Goal: Information Seeking & Learning: Learn about a topic

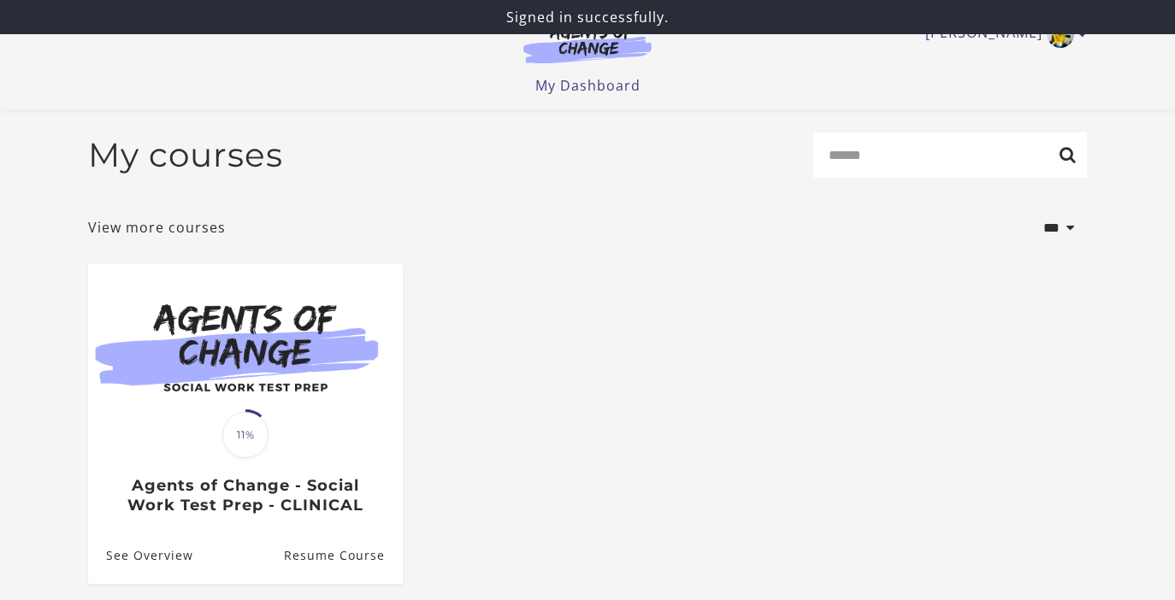
scroll to position [167, 0]
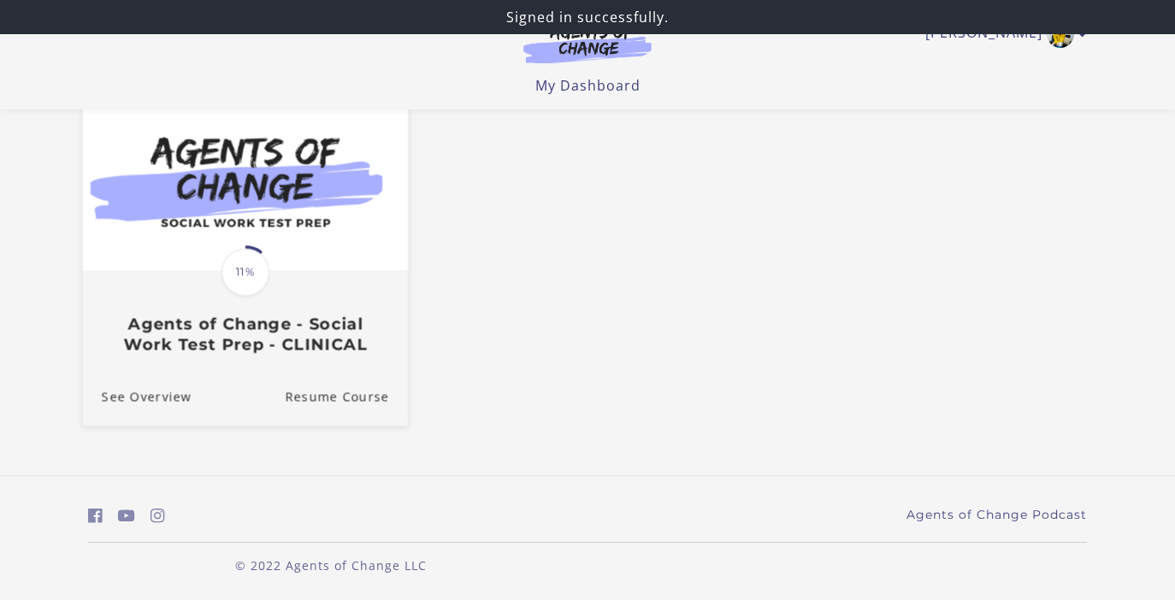
click at [283, 305] on div "Translation missing: en.liquid.partials.dashboard_course_card.progress_descript…" at bounding box center [245, 314] width 325 height 82
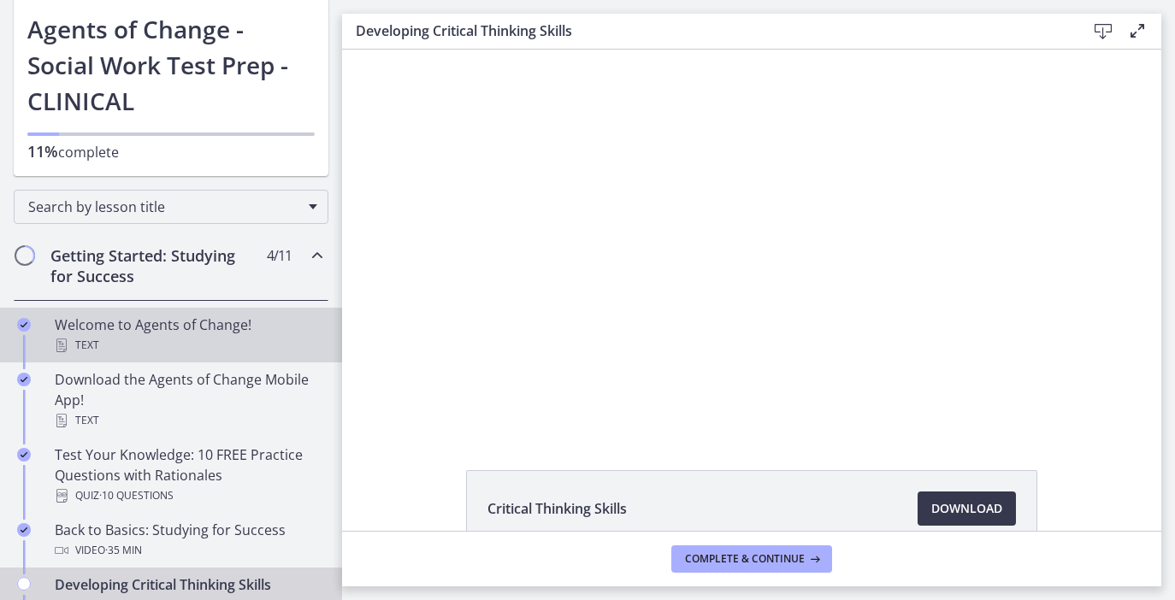
scroll to position [97, 0]
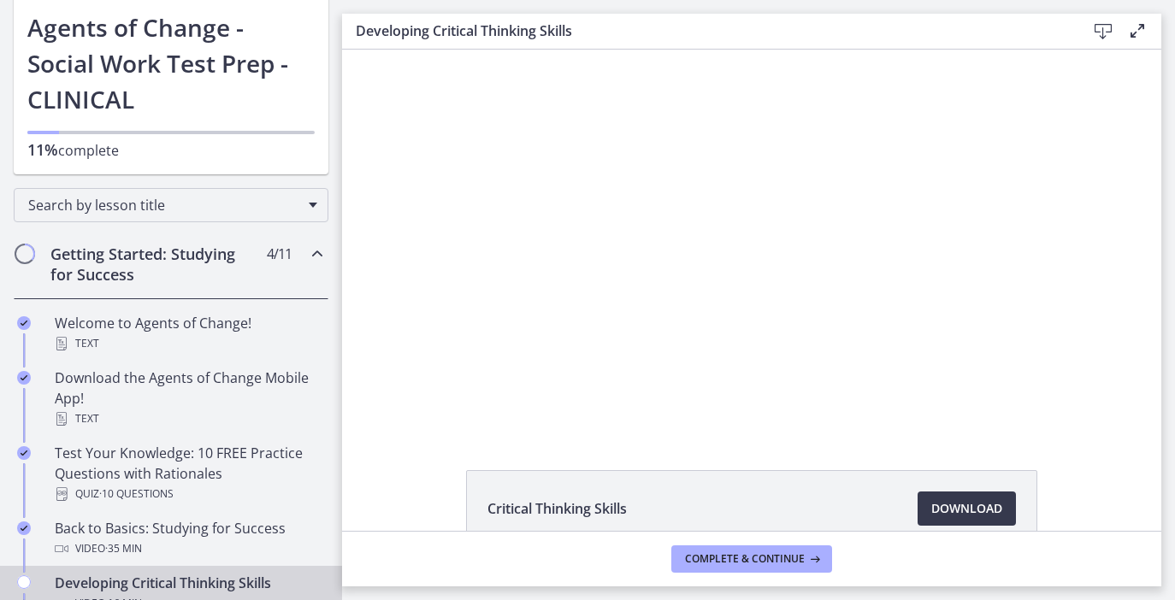
click at [308, 266] on div "Getting Started: Studying for Success 4 / 11 Completed" at bounding box center [171, 264] width 315 height 70
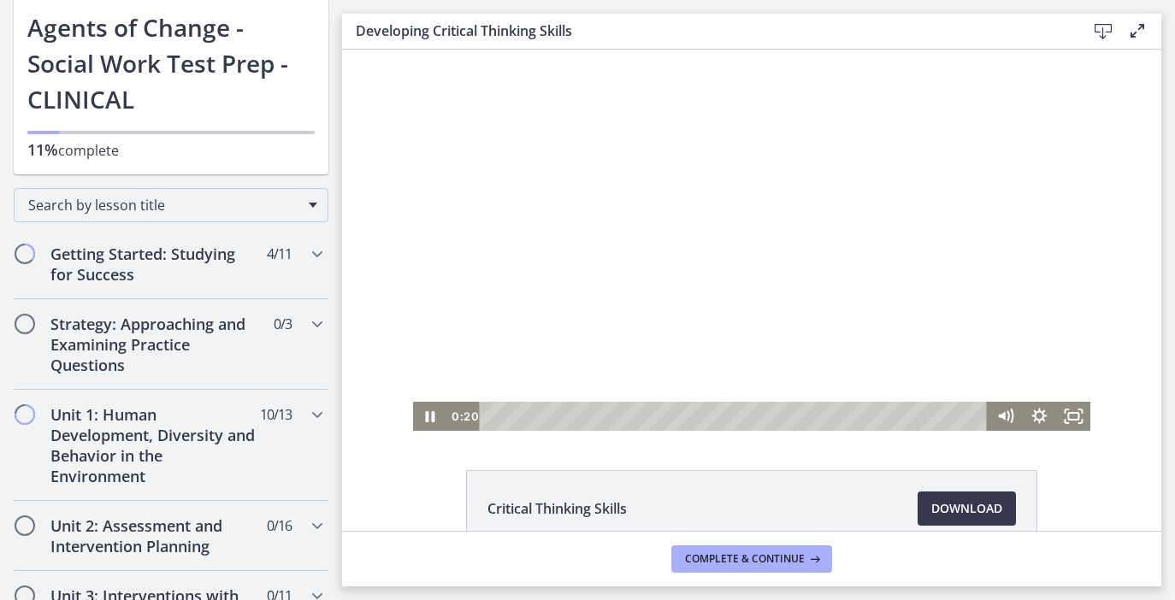
click at [730, 240] on div at bounding box center [752, 240] width 678 height 381
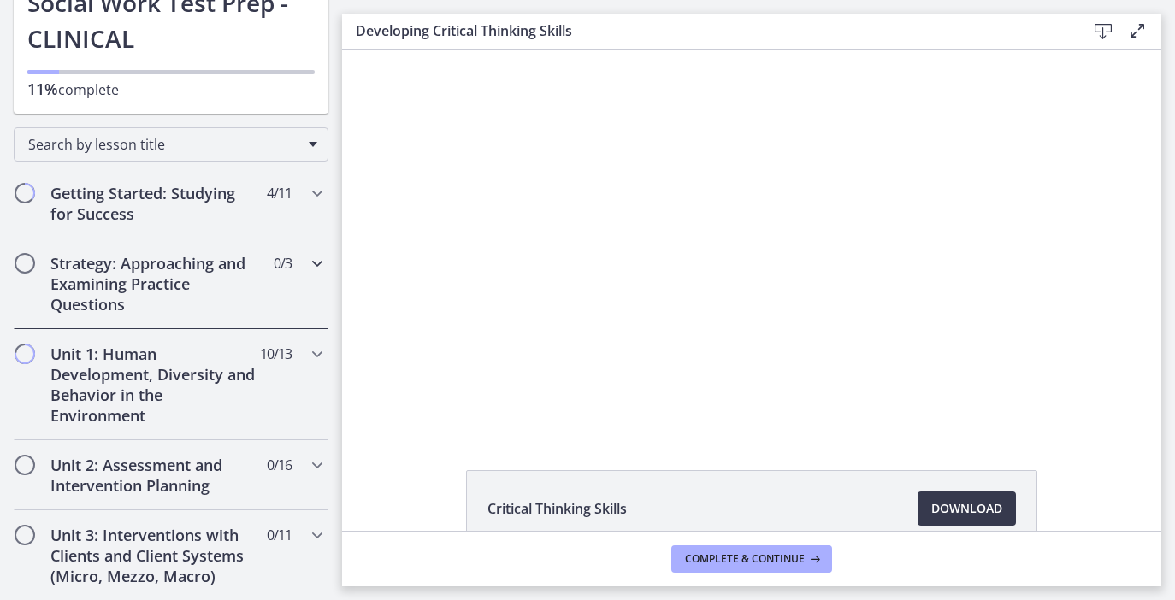
scroll to position [162, 0]
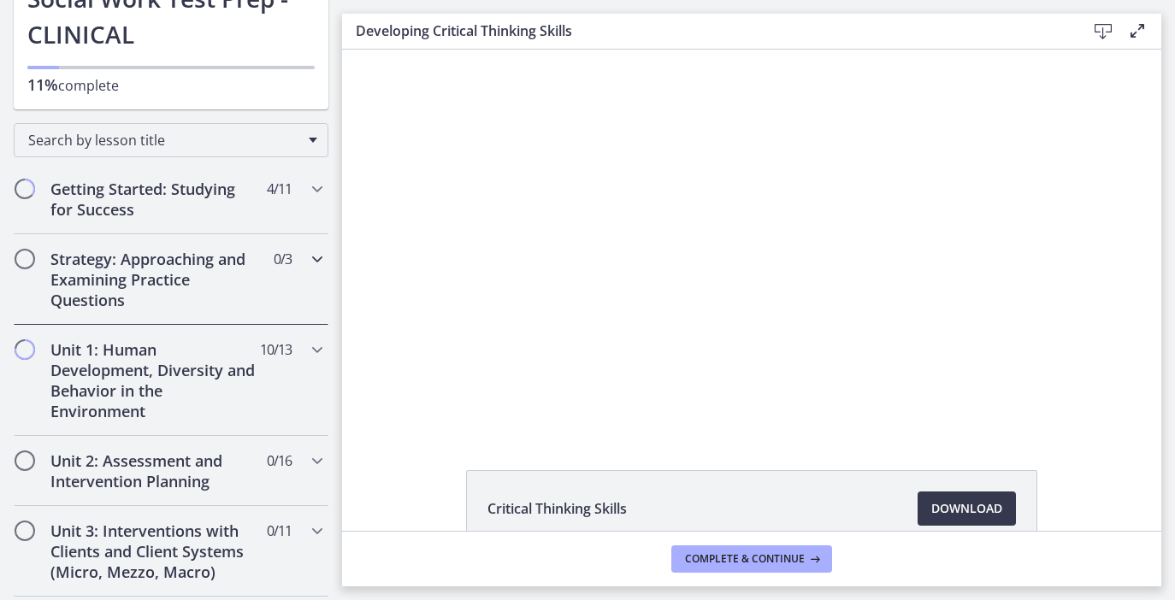
click at [306, 263] on div "Strategy: Approaching and Examining Practice Questions 0 / 3 Completed" at bounding box center [171, 279] width 315 height 91
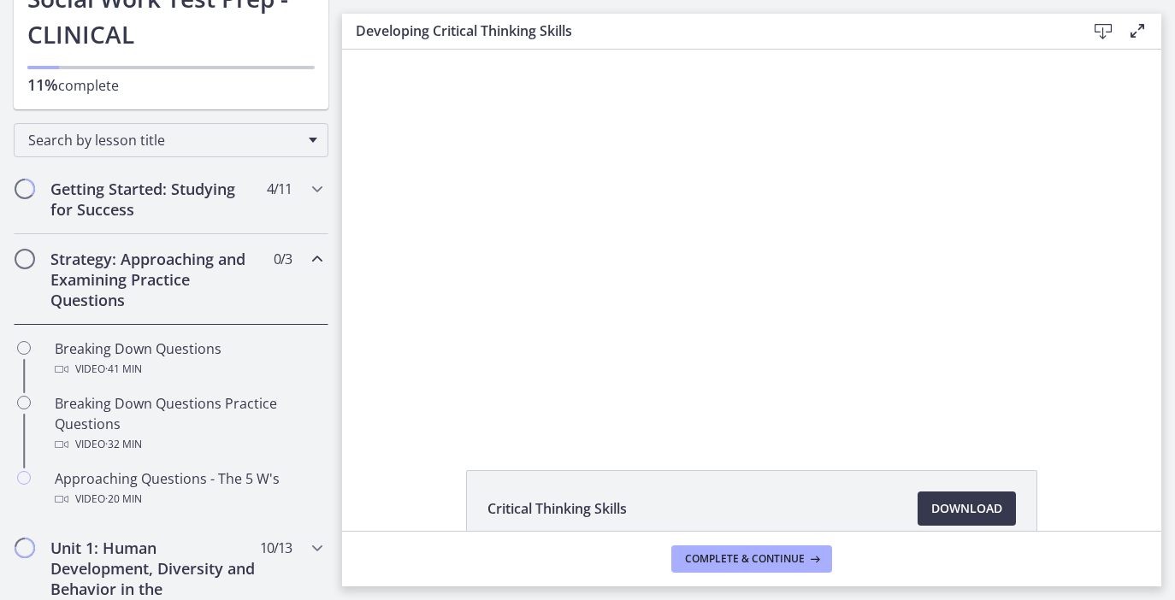
click at [306, 263] on div "Strategy: Approaching and Examining Practice Questions 0 / 3 Completed" at bounding box center [171, 279] width 315 height 91
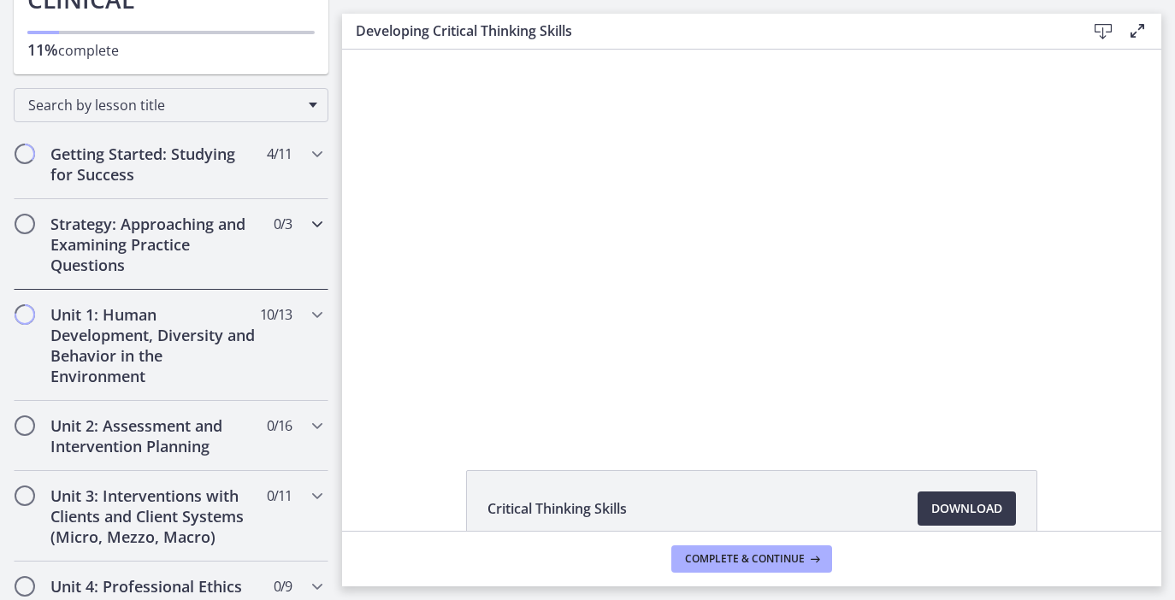
scroll to position [205, 0]
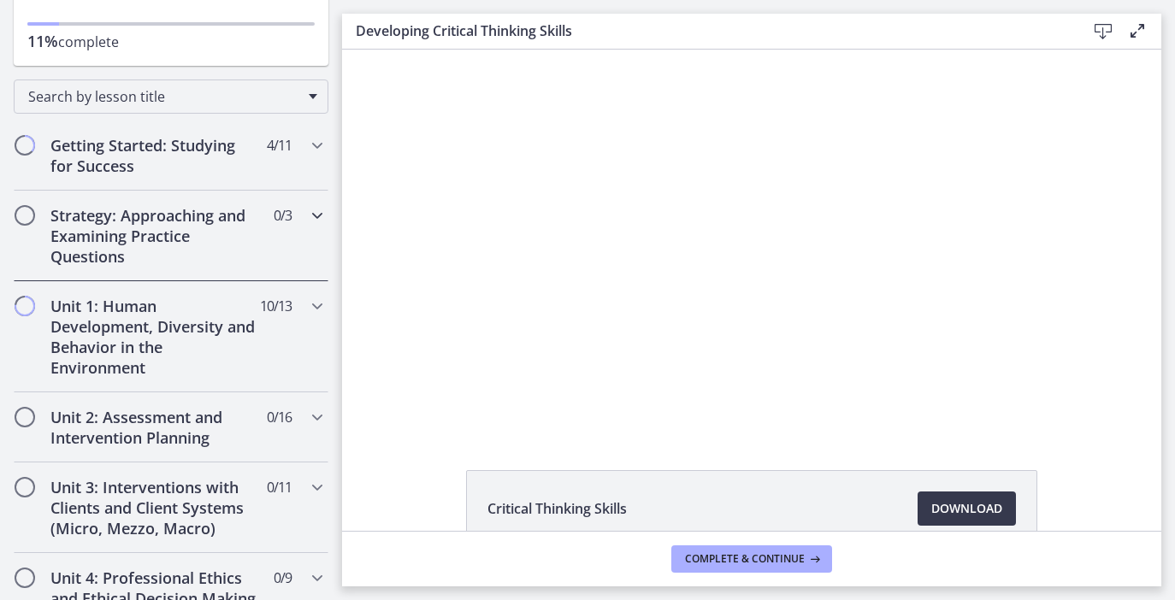
click at [305, 222] on div "Strategy: Approaching and Examining Practice Questions 0 / 3 Completed" at bounding box center [171, 236] width 315 height 91
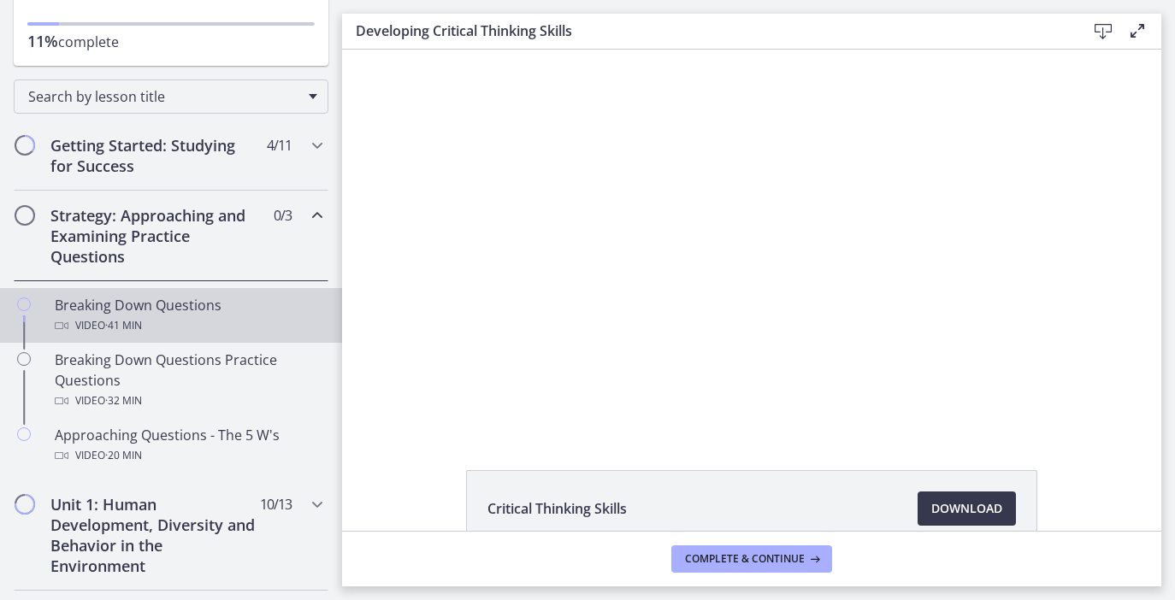
click at [176, 327] on div "Video · 41 min" at bounding box center [188, 326] width 267 height 21
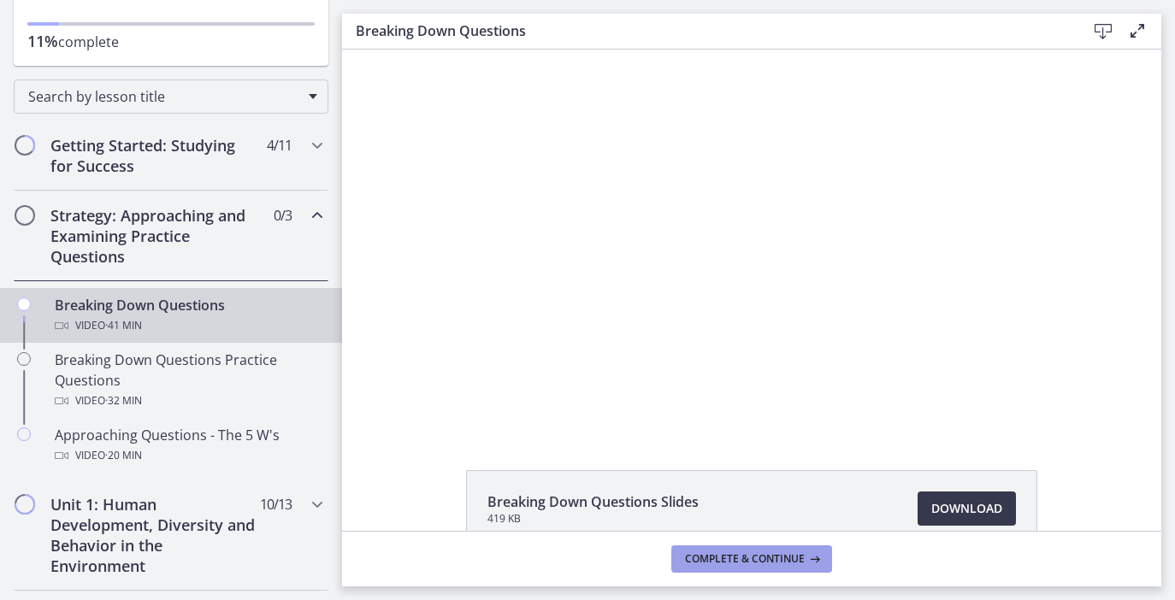
click at [723, 556] on span "Complete & continue" at bounding box center [745, 560] width 120 height 14
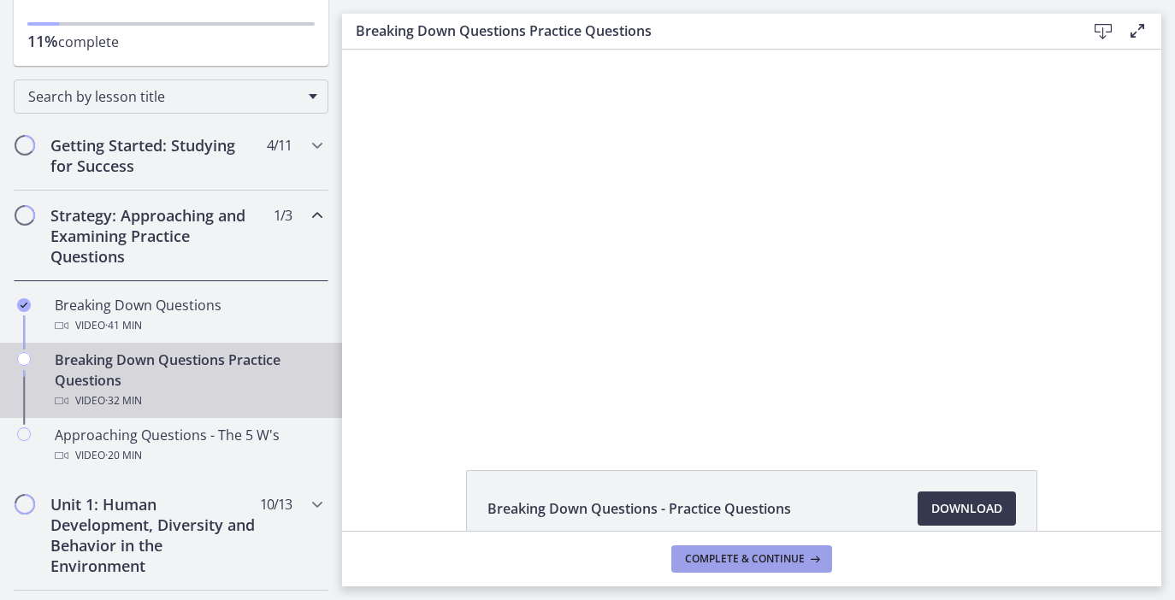
click at [726, 558] on span "Complete & continue" at bounding box center [745, 560] width 120 height 14
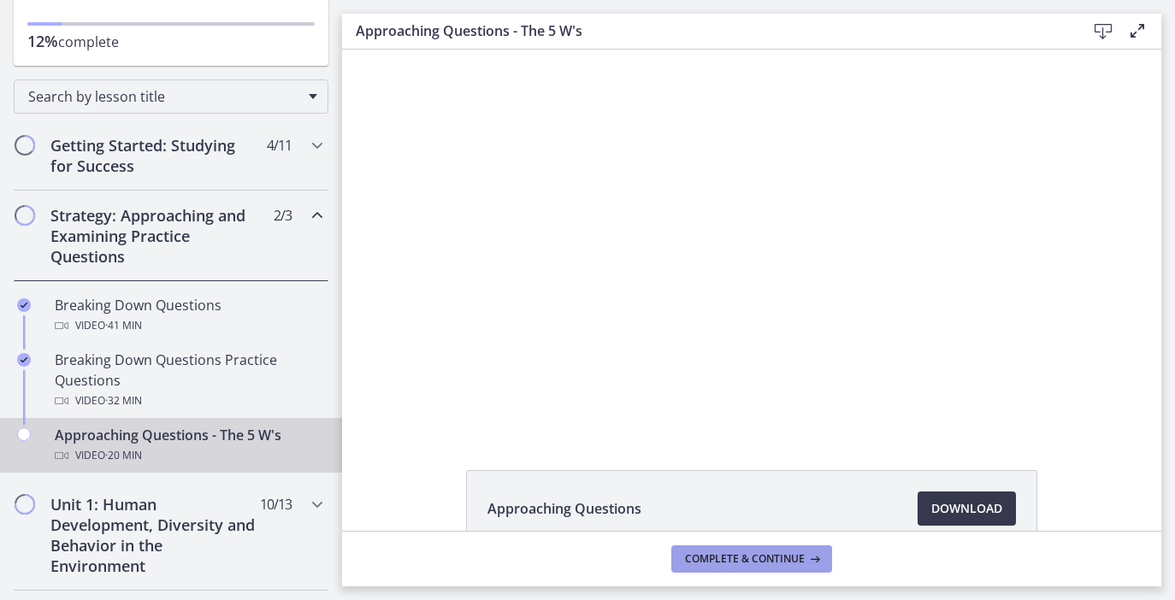
click at [726, 558] on span "Complete & continue" at bounding box center [745, 560] width 120 height 14
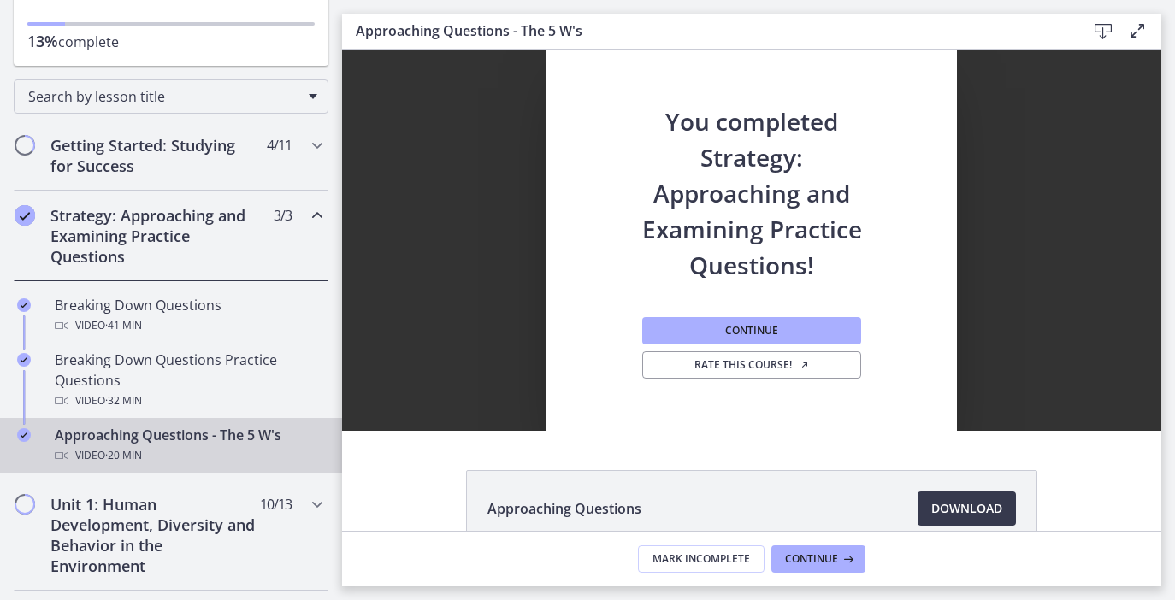
click at [311, 221] on icon "Chapters" at bounding box center [317, 215] width 21 height 21
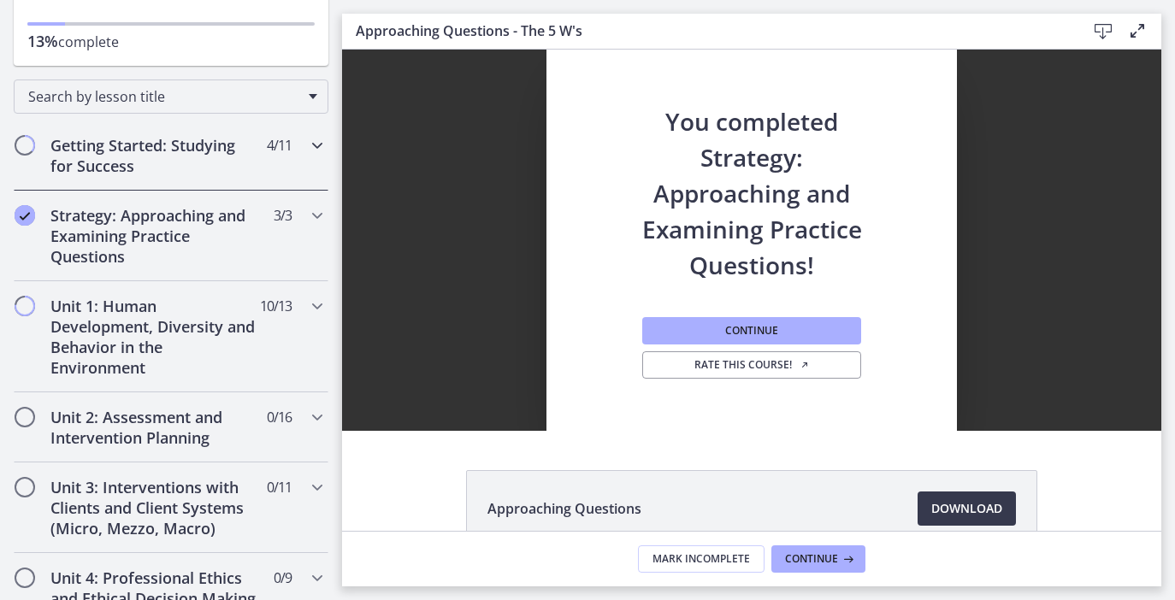
click at [311, 143] on icon "Chapters" at bounding box center [317, 145] width 21 height 21
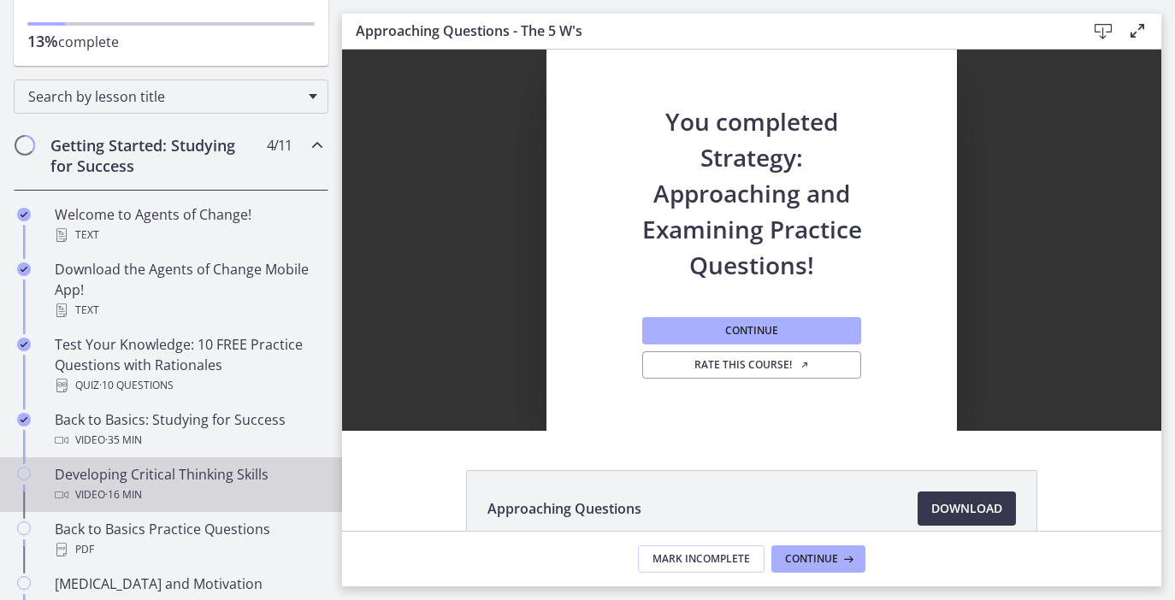
click at [191, 488] on div "Video · 16 min" at bounding box center [188, 495] width 267 height 21
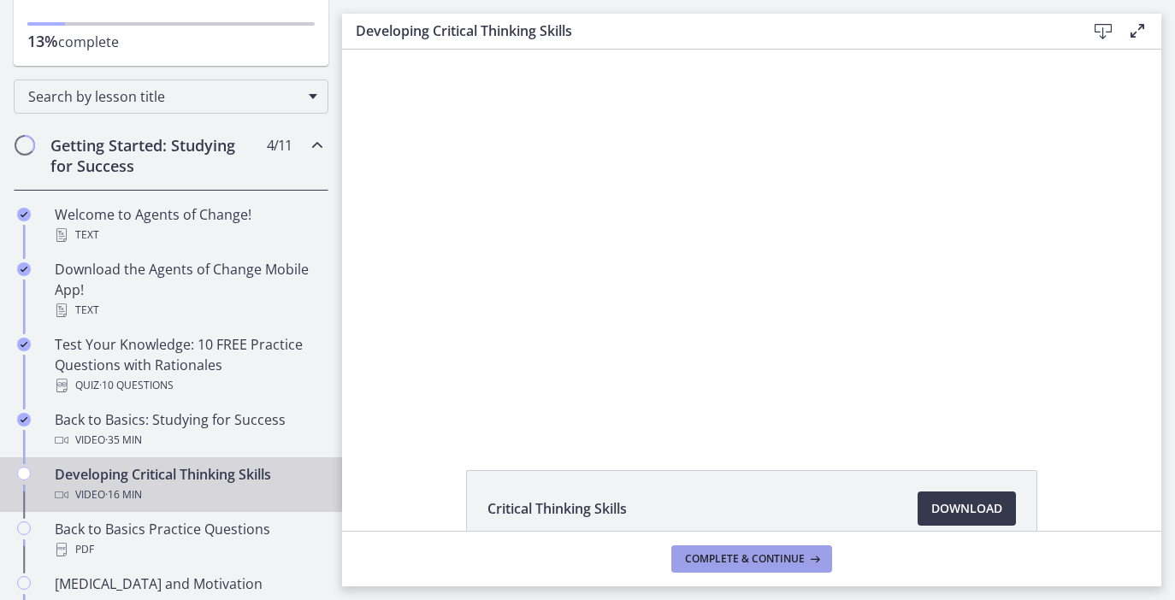
click at [746, 551] on button "Complete & continue" at bounding box center [751, 559] width 161 height 27
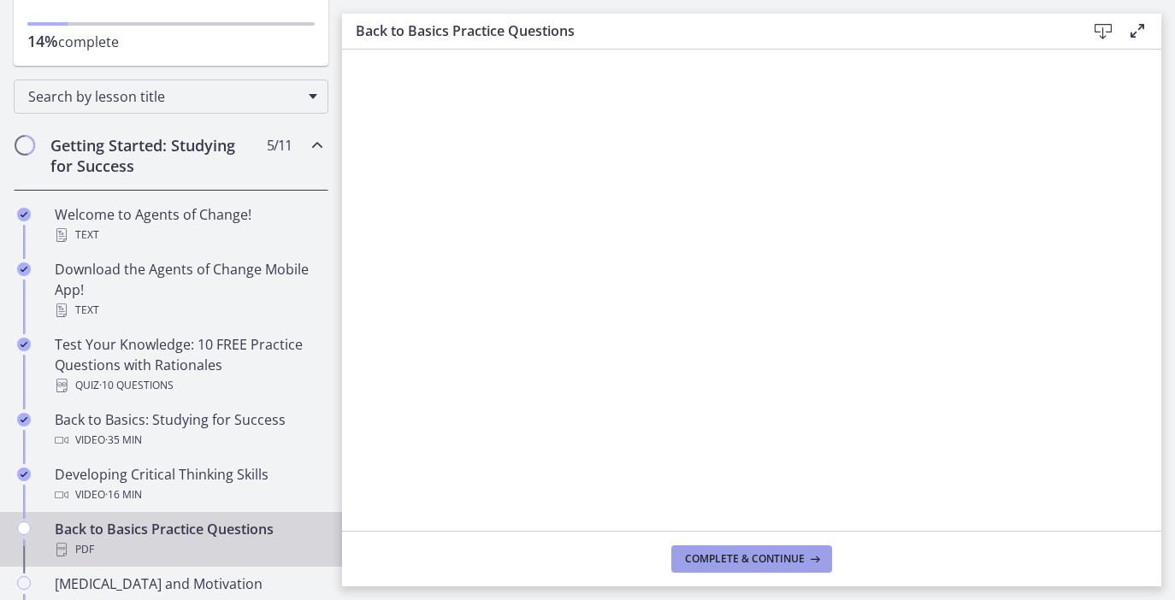
click at [749, 557] on span "Complete & continue" at bounding box center [745, 560] width 120 height 14
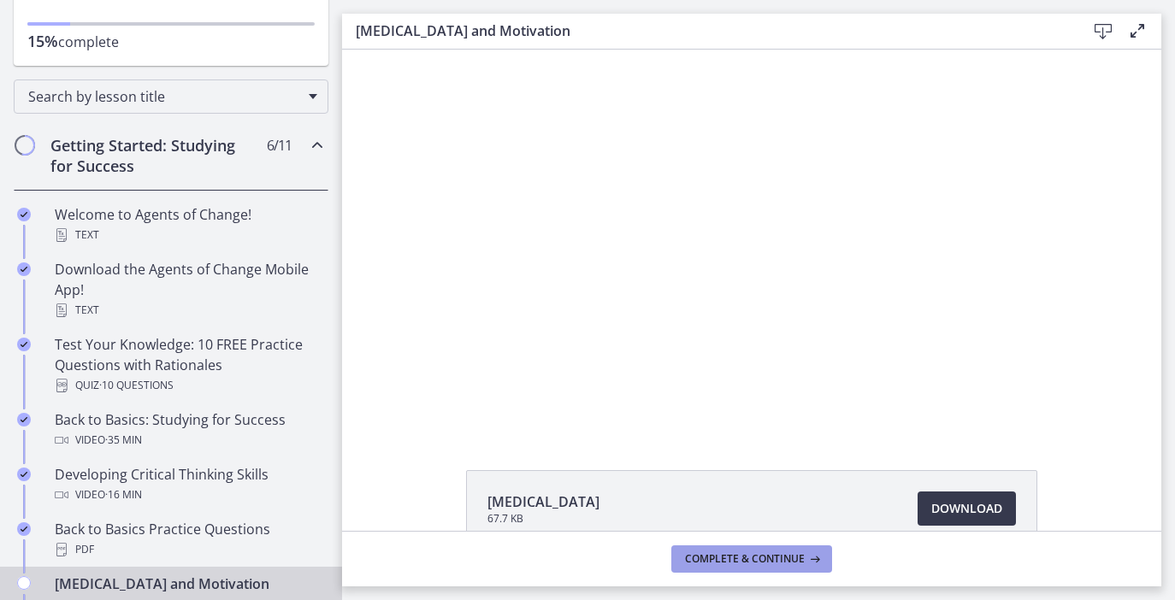
click at [749, 557] on span "Complete & continue" at bounding box center [745, 560] width 120 height 14
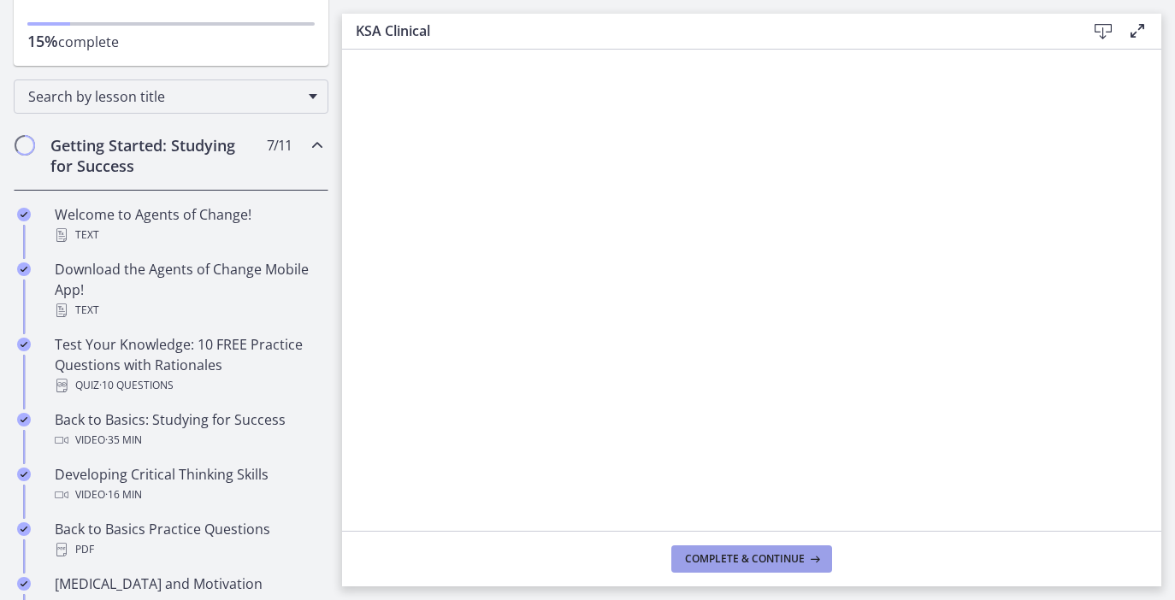
click at [749, 557] on span "Complete & continue" at bounding box center [745, 560] width 120 height 14
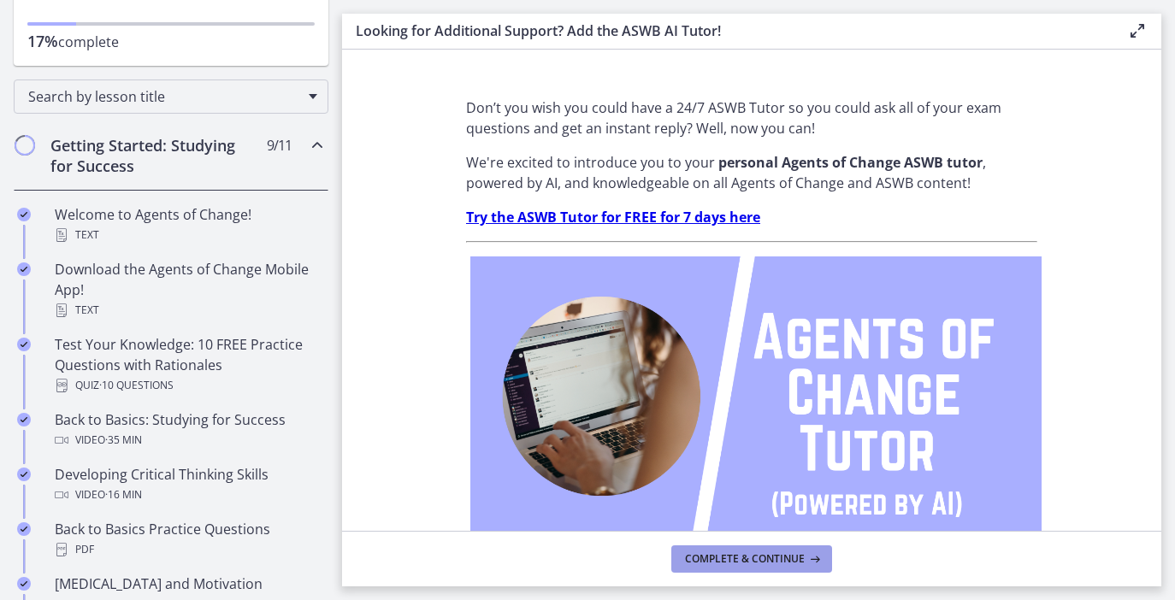
click at [749, 557] on span "Complete & continue" at bounding box center [745, 560] width 120 height 14
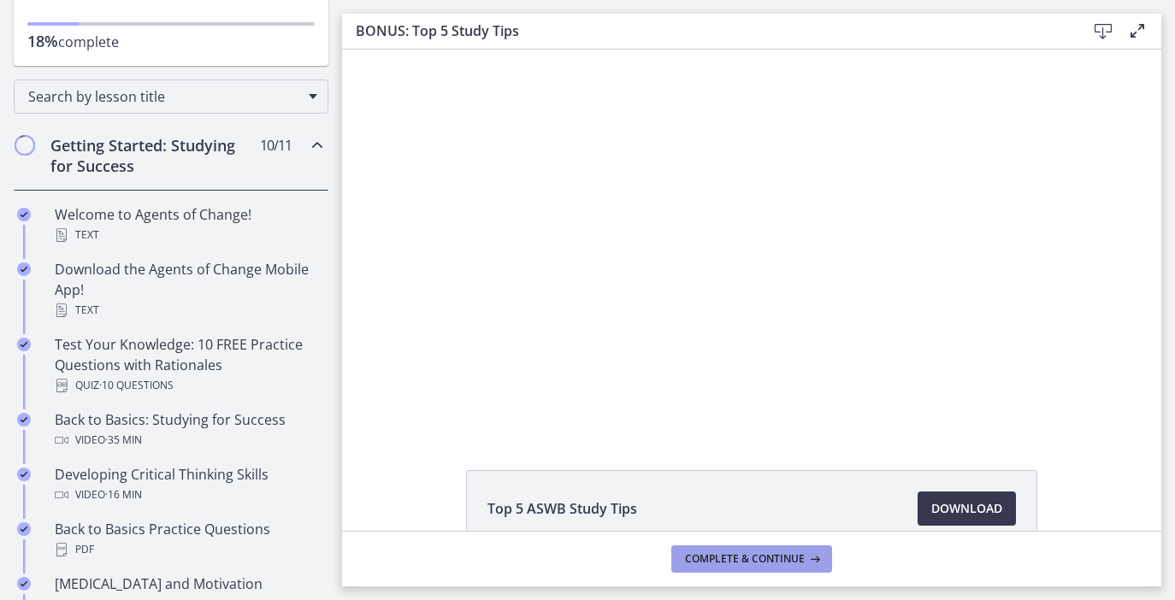
click at [749, 557] on span "Complete & continue" at bounding box center [745, 560] width 120 height 14
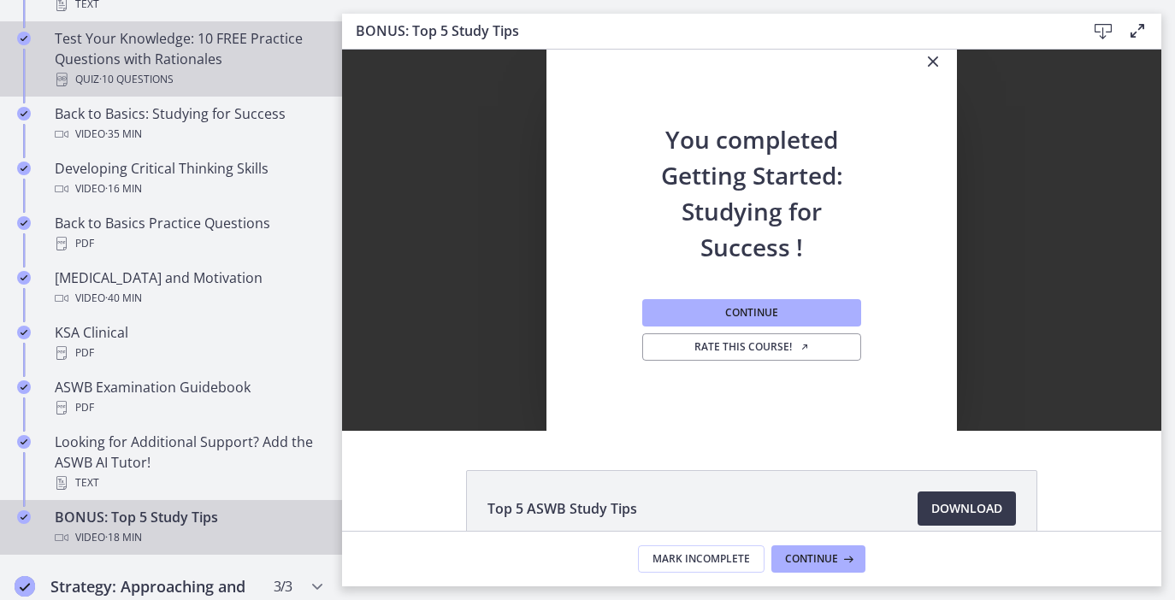
scroll to position [568, 0]
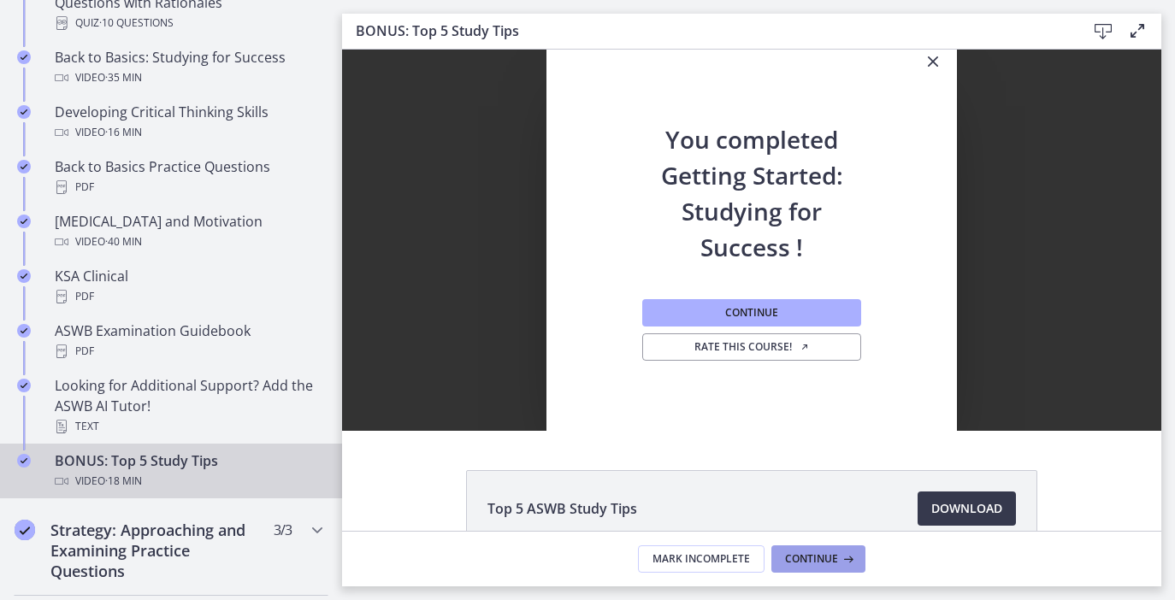
click at [799, 559] on span "Continue" at bounding box center [811, 560] width 53 height 14
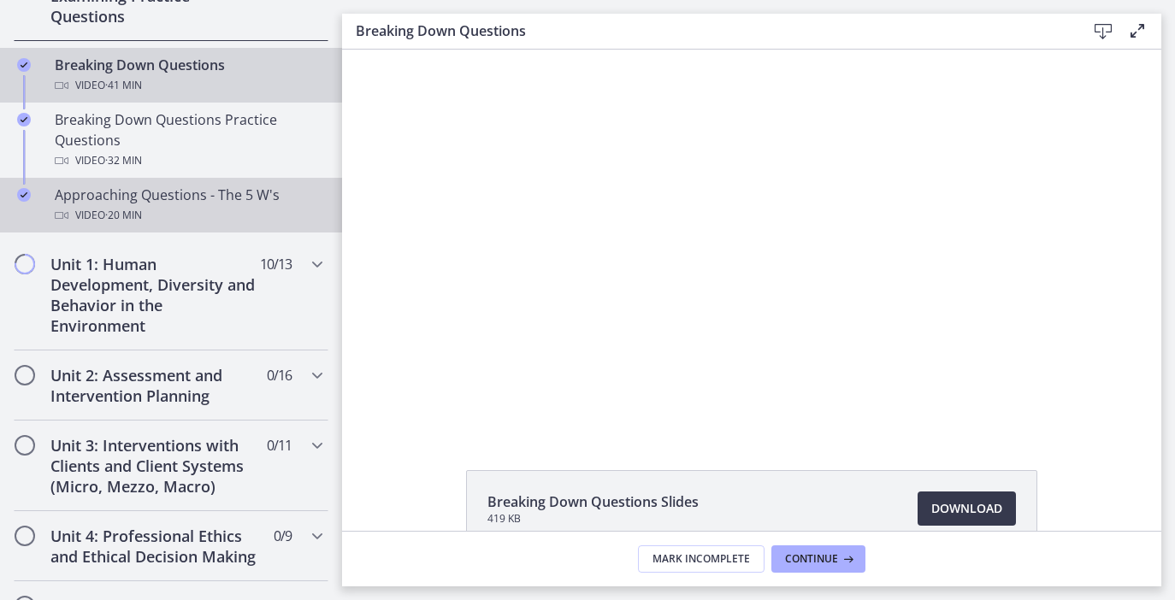
scroll to position [441, 0]
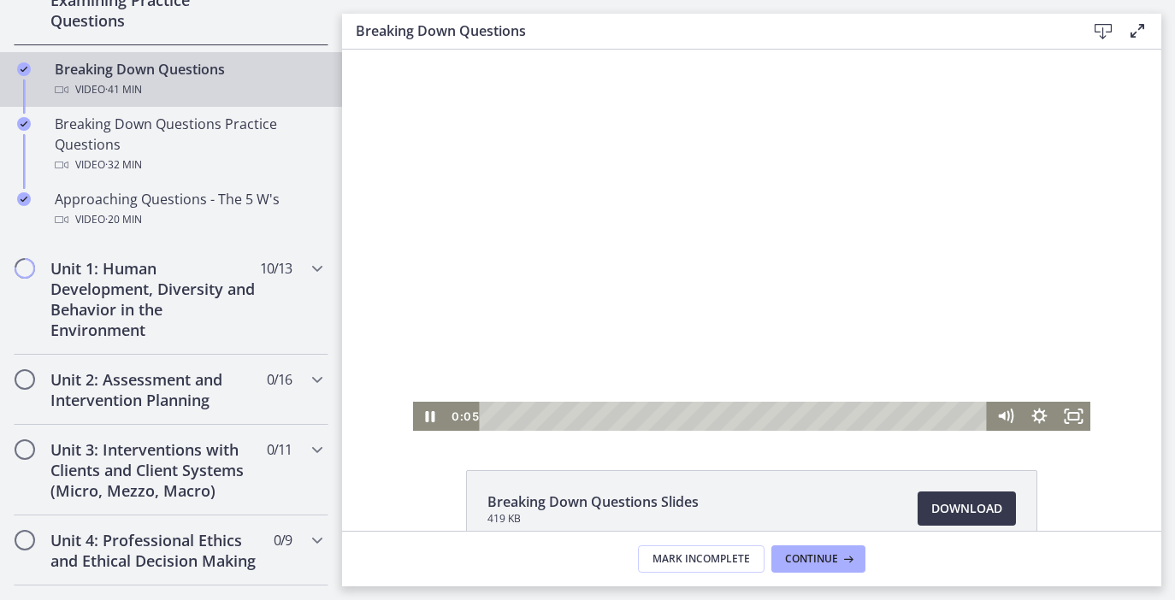
click at [606, 275] on div at bounding box center [752, 240] width 678 height 381
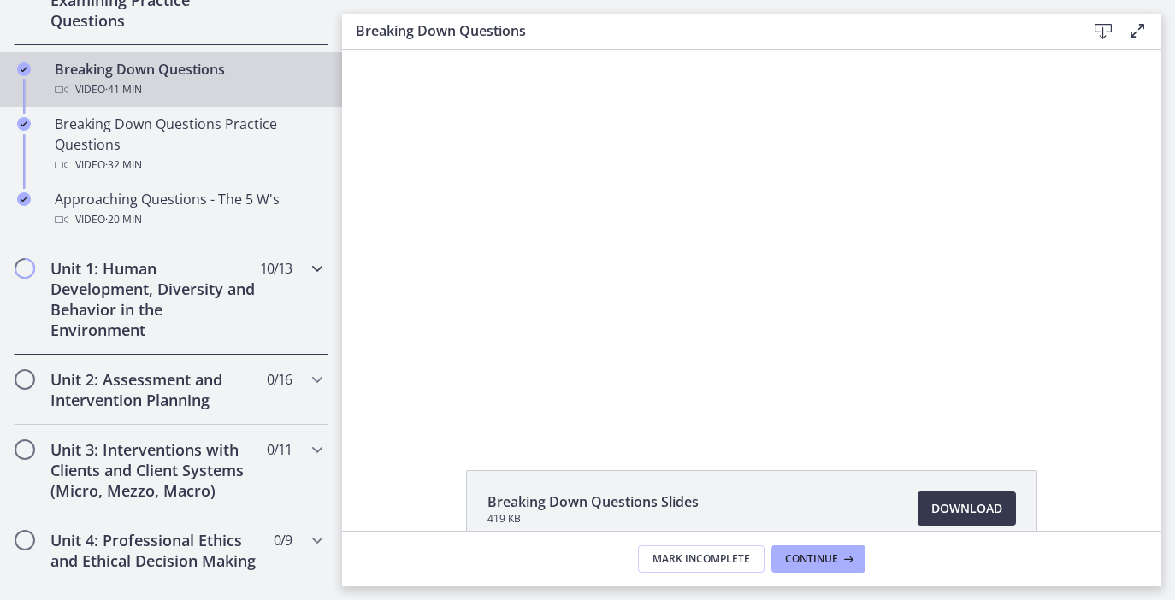
click at [265, 280] on div "Unit 1: Human Development, Diversity and Behavior in the Environment 10 / 13 Co…" at bounding box center [171, 299] width 315 height 111
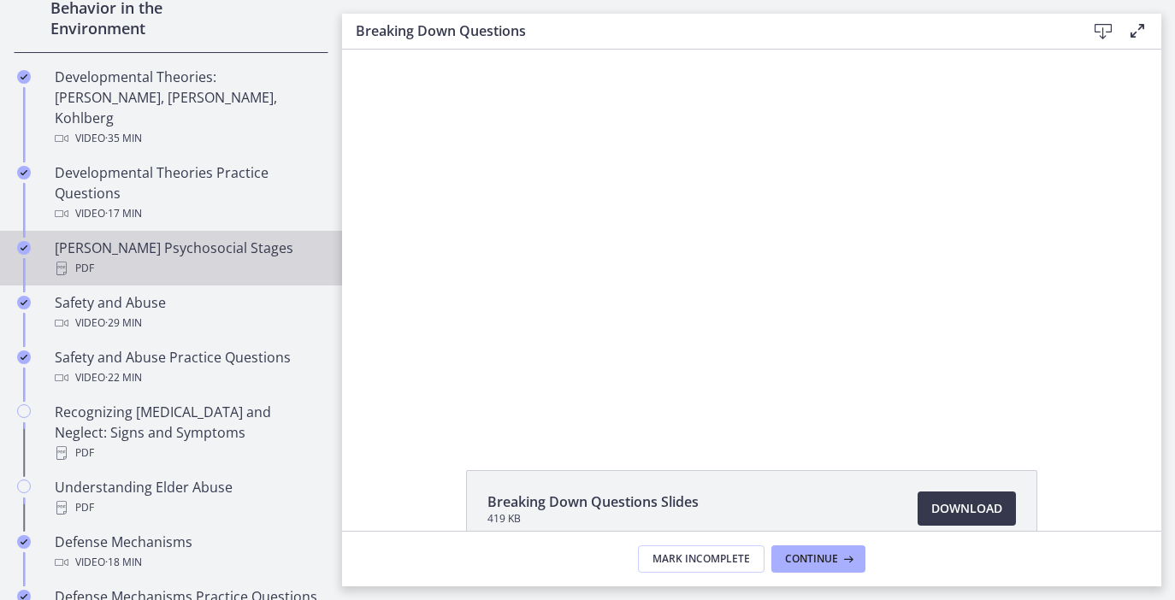
scroll to position [595, 0]
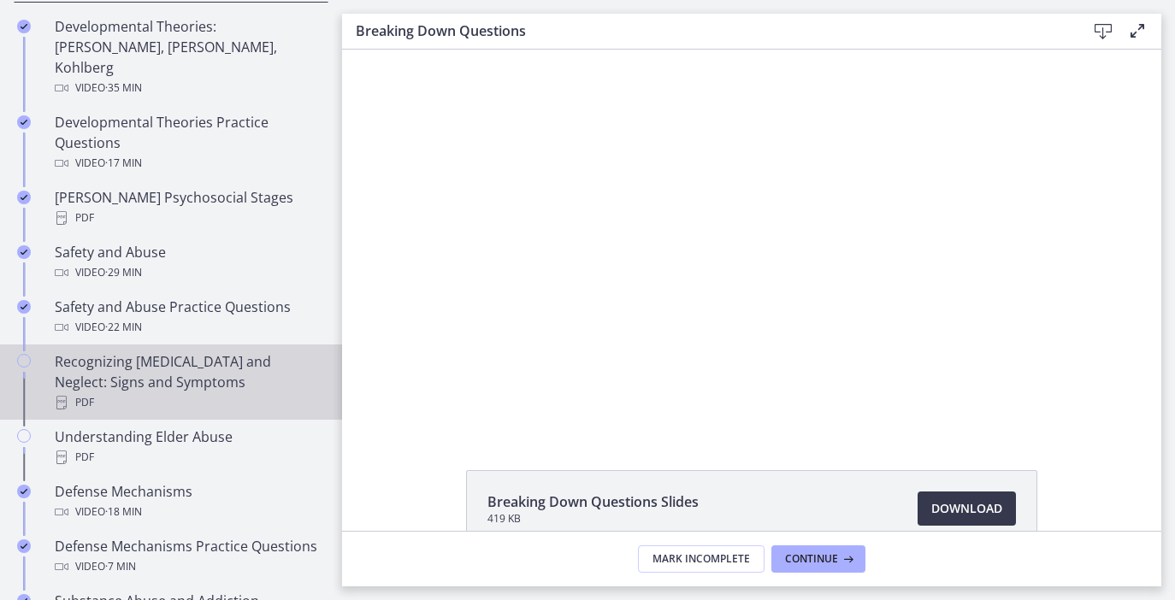
click at [170, 352] on div "Recognizing [MEDICAL_DATA] and Neglect: Signs and Symptoms PDF" at bounding box center [188, 383] width 267 height 62
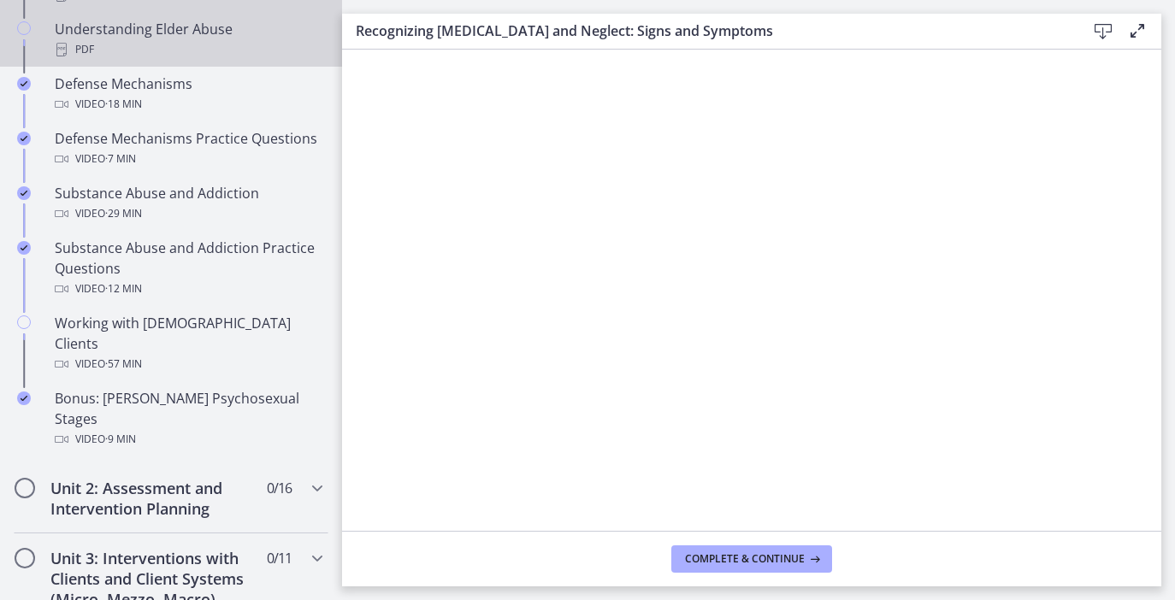
scroll to position [1008, 0]
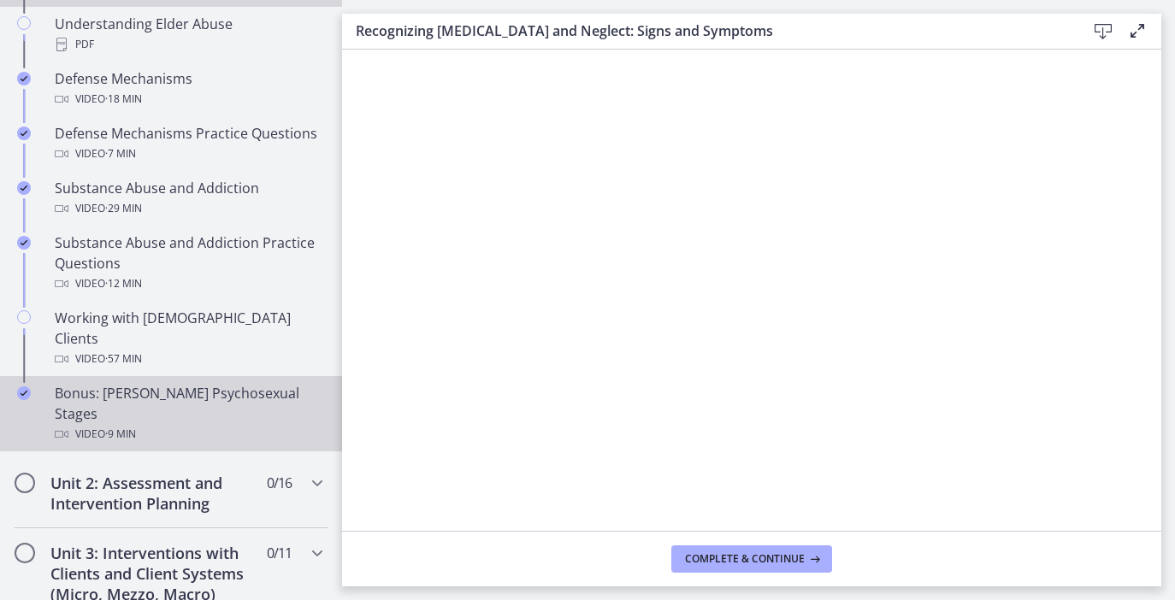
click at [168, 376] on link "Bonus: [PERSON_NAME] Psychosexual Stages Video · 9 min" at bounding box center [171, 413] width 342 height 75
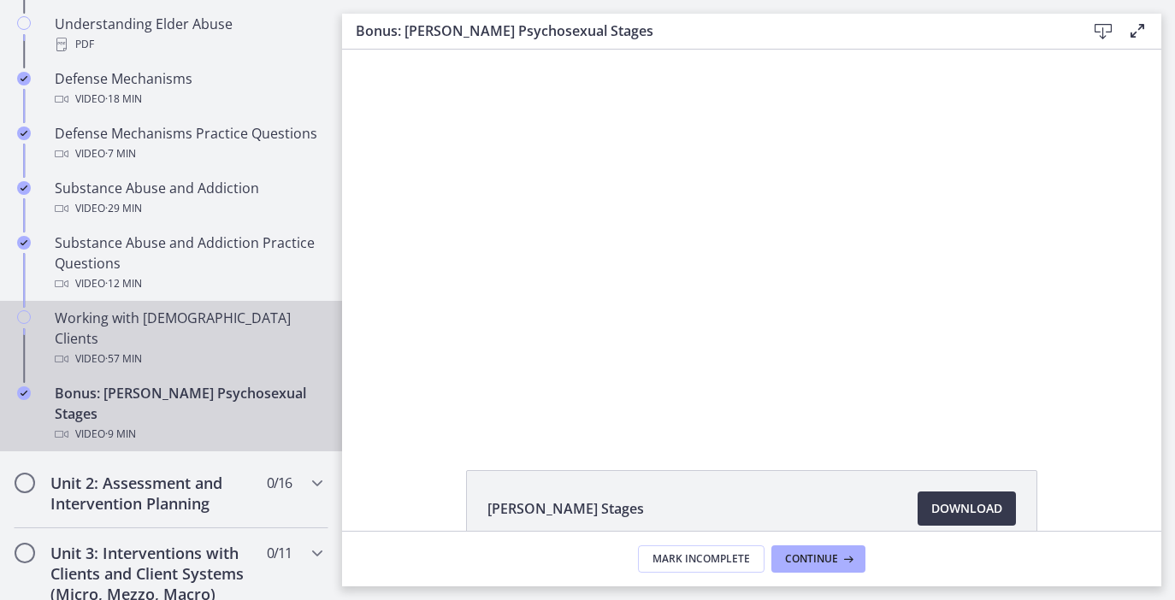
click at [178, 308] on div "Working with [DEMOGRAPHIC_DATA] Clients Video · 57 min" at bounding box center [188, 339] width 267 height 62
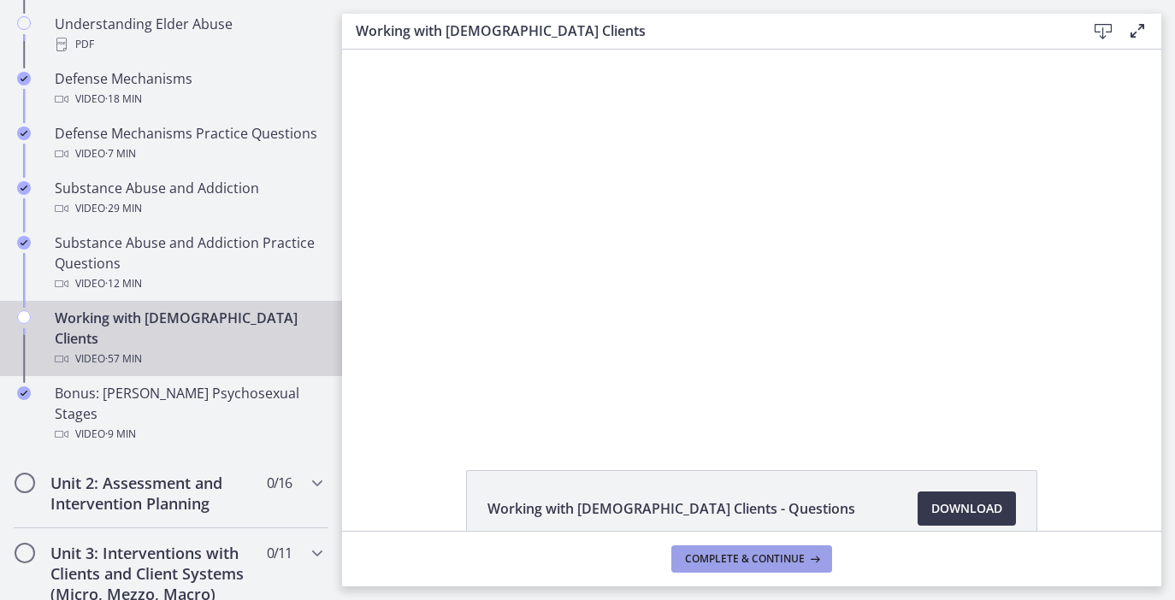
click at [760, 559] on span "Complete & continue" at bounding box center [745, 560] width 120 height 14
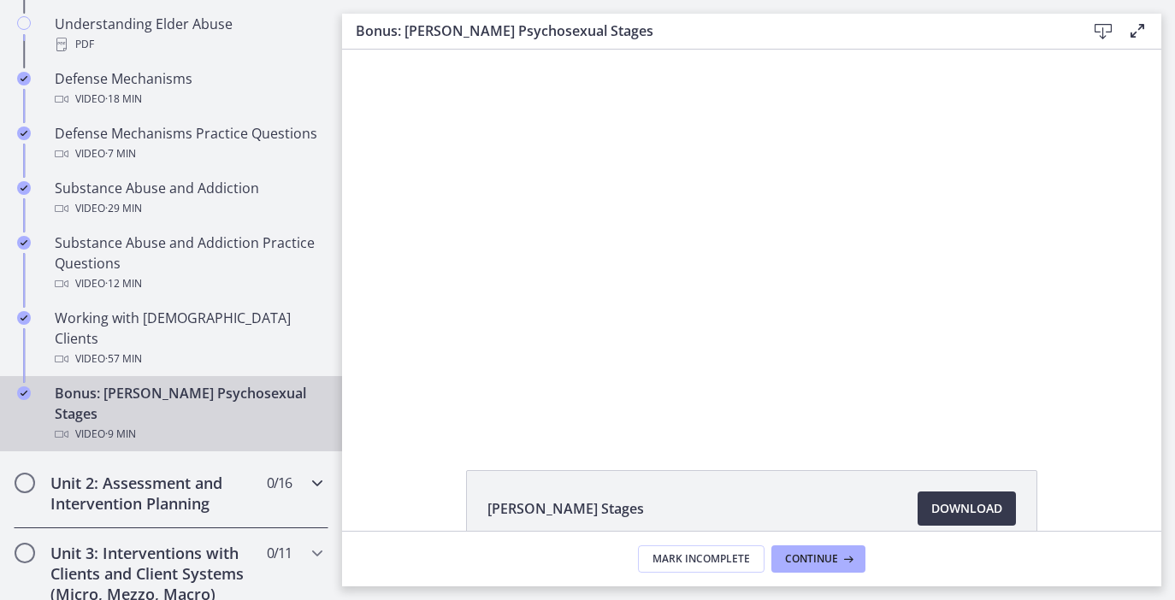
click at [295, 458] on div "Unit 2: Assessment and Intervention Planning 0 / 16 Completed" at bounding box center [171, 493] width 315 height 70
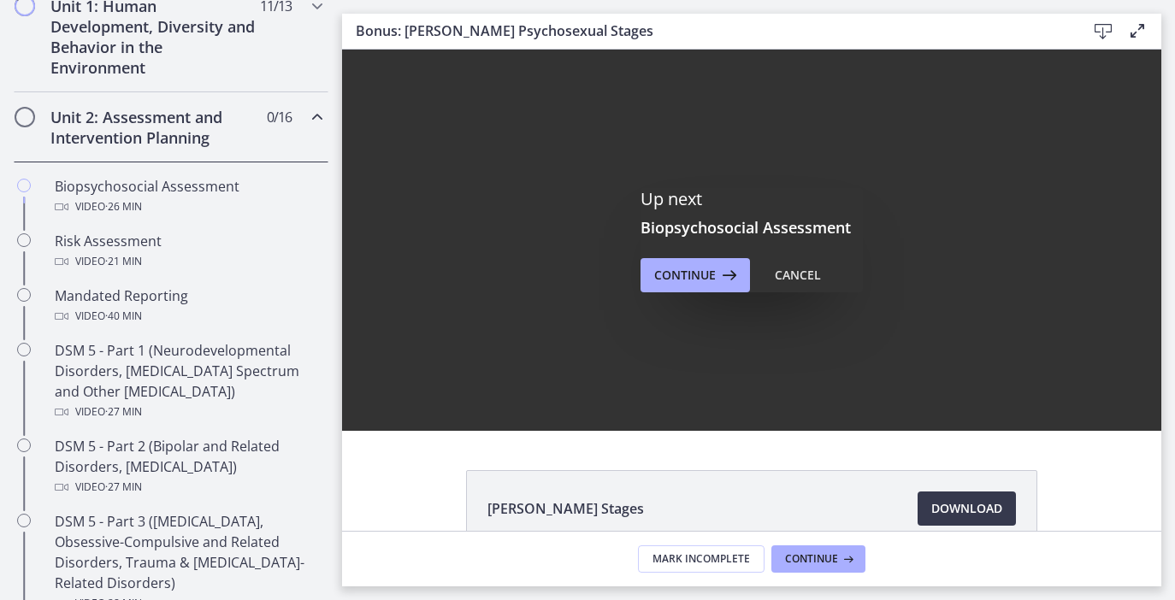
scroll to position [500, 0]
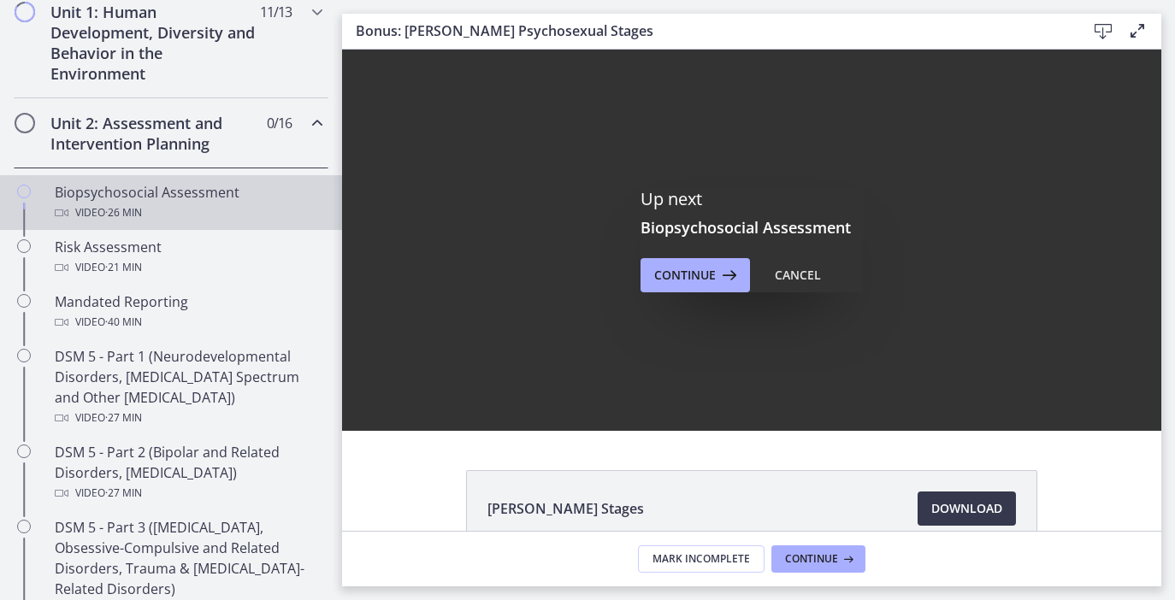
click at [232, 199] on div "Biopsychosocial Assessment Video · 26 min" at bounding box center [188, 202] width 267 height 41
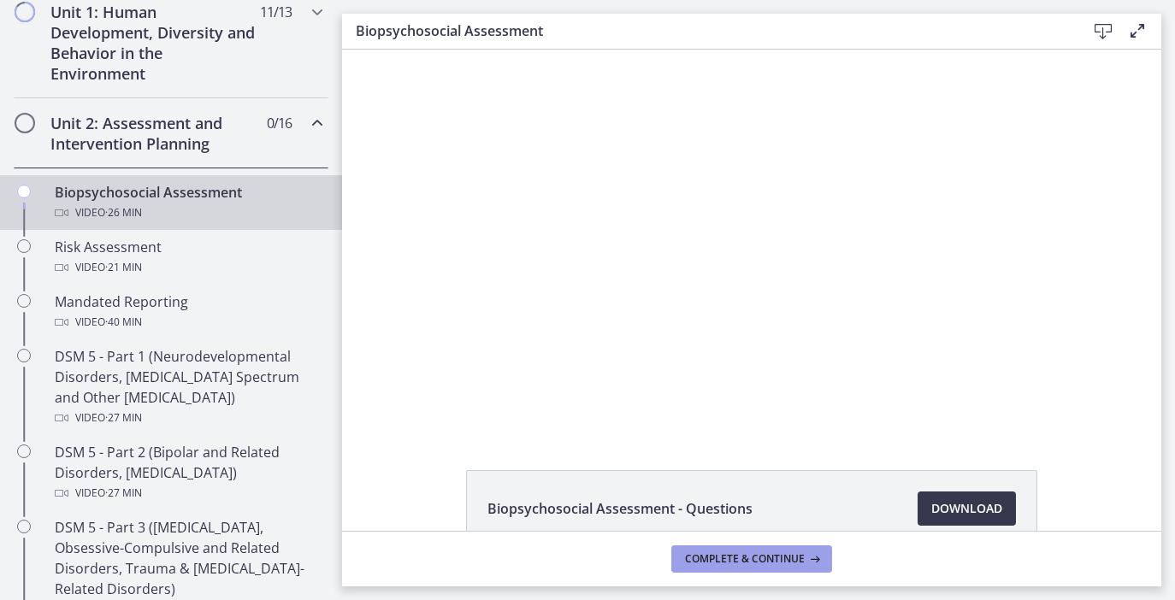
click at [734, 554] on span "Complete & continue" at bounding box center [745, 560] width 120 height 14
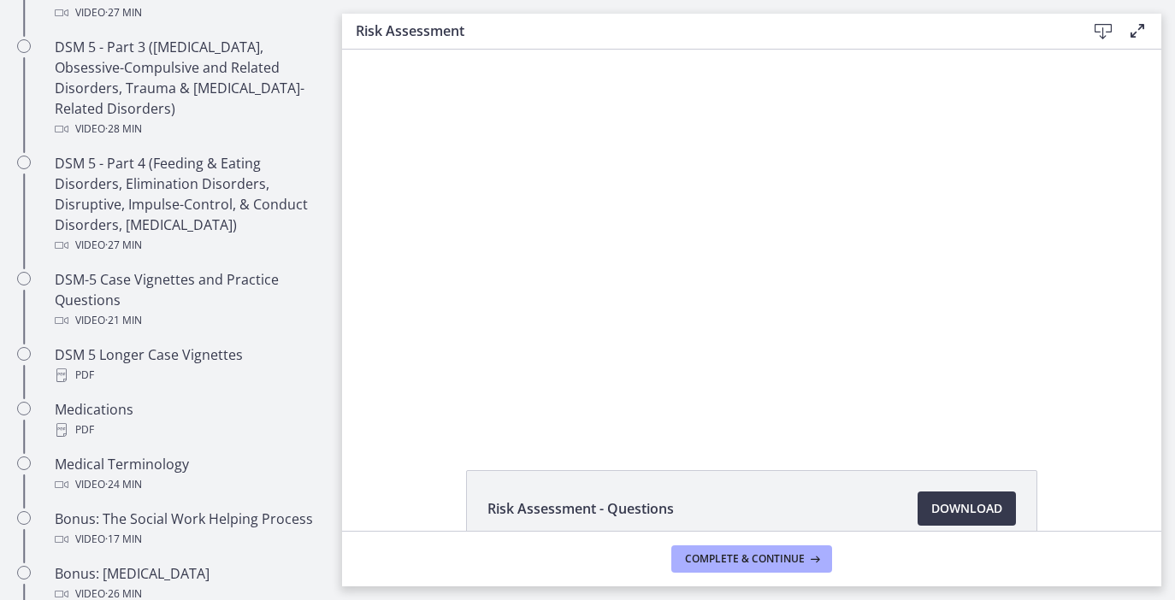
scroll to position [990, 0]
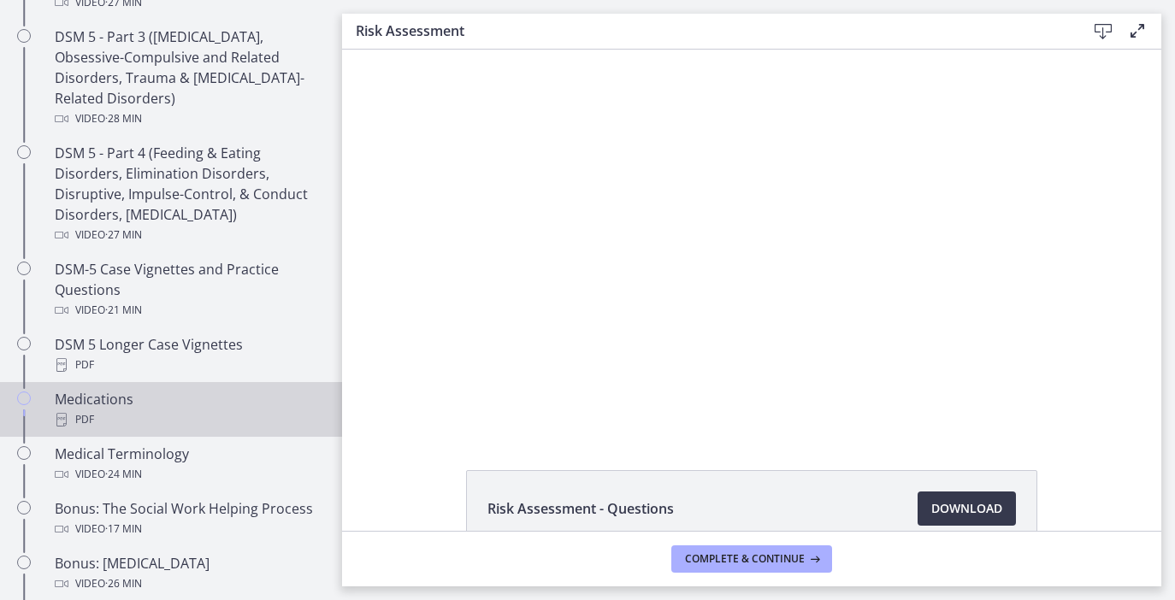
click at [229, 400] on div "Medications PDF" at bounding box center [188, 409] width 267 height 41
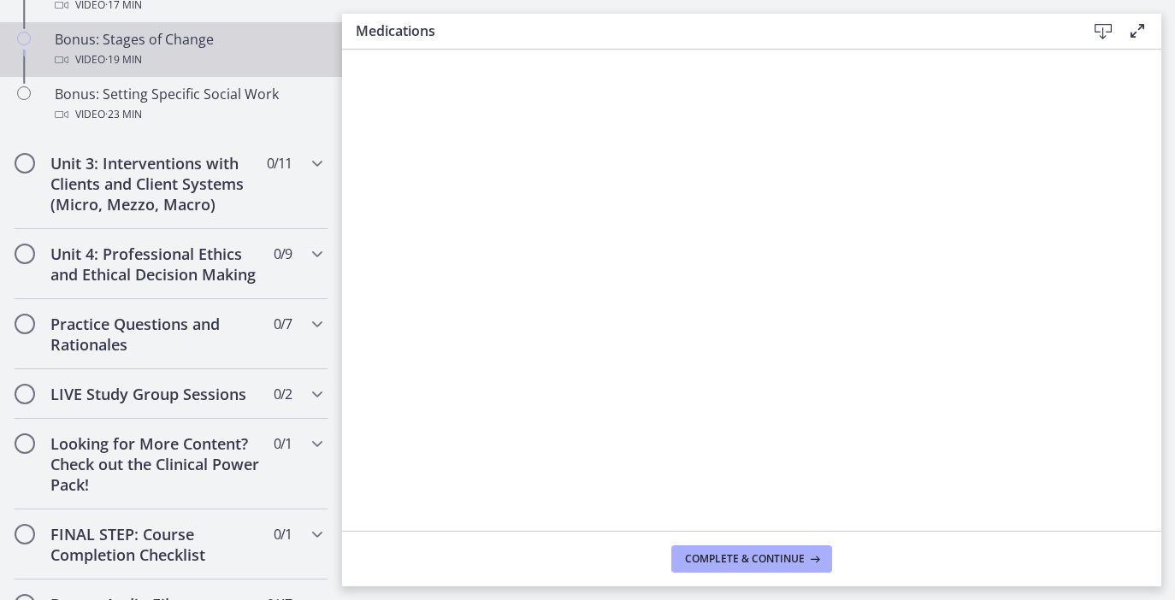
scroll to position [1676, 0]
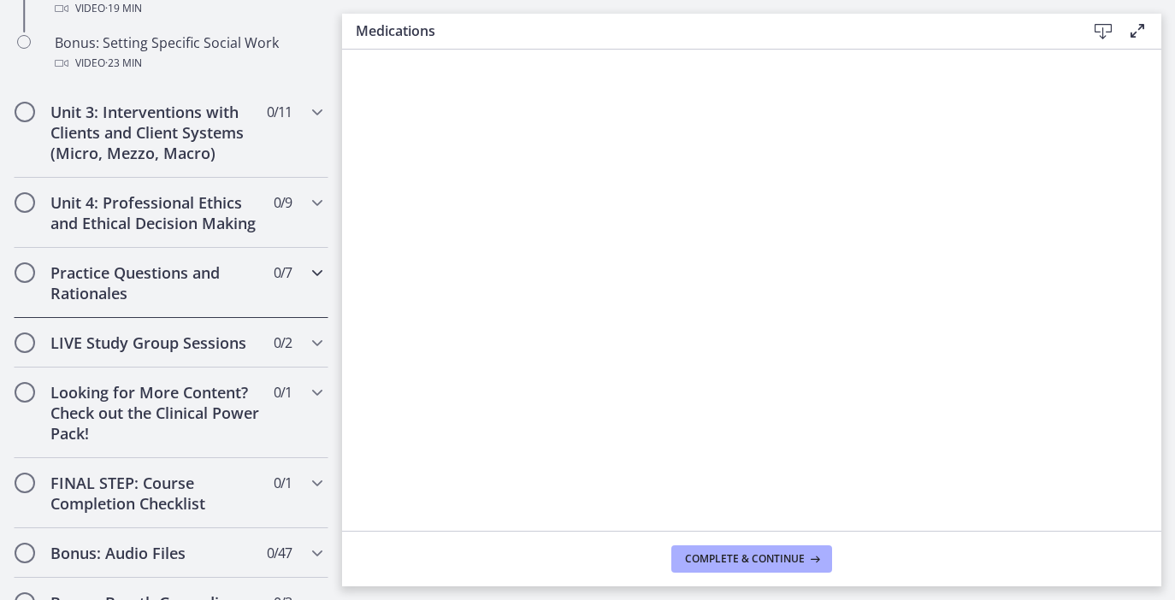
click at [251, 294] on h2 "Practice Questions and Rationales" at bounding box center [154, 283] width 209 height 41
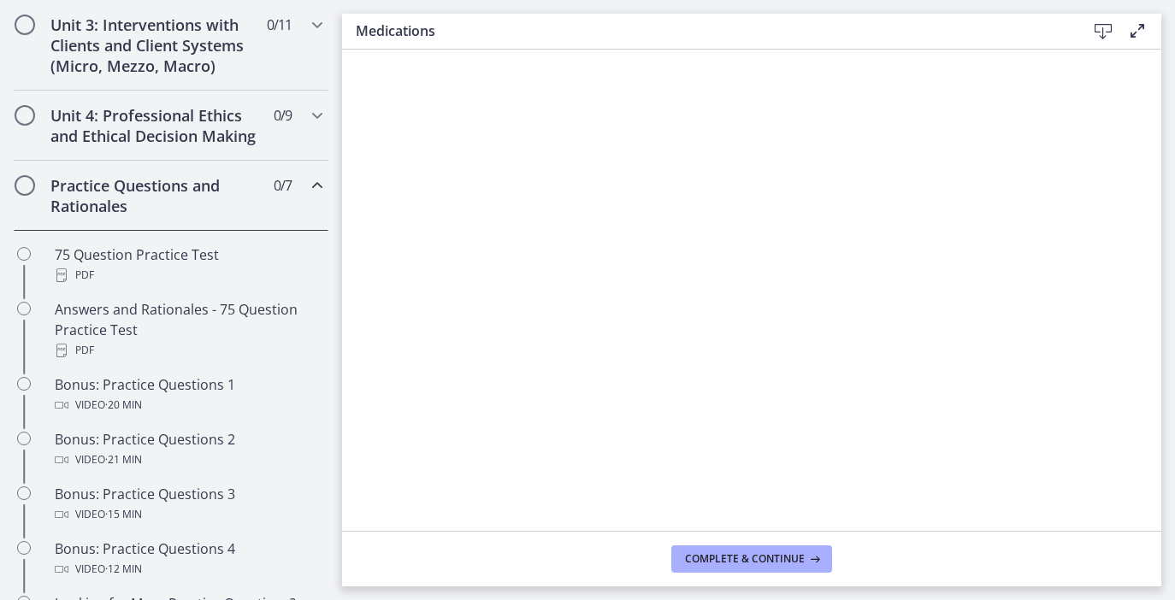
scroll to position [657, 0]
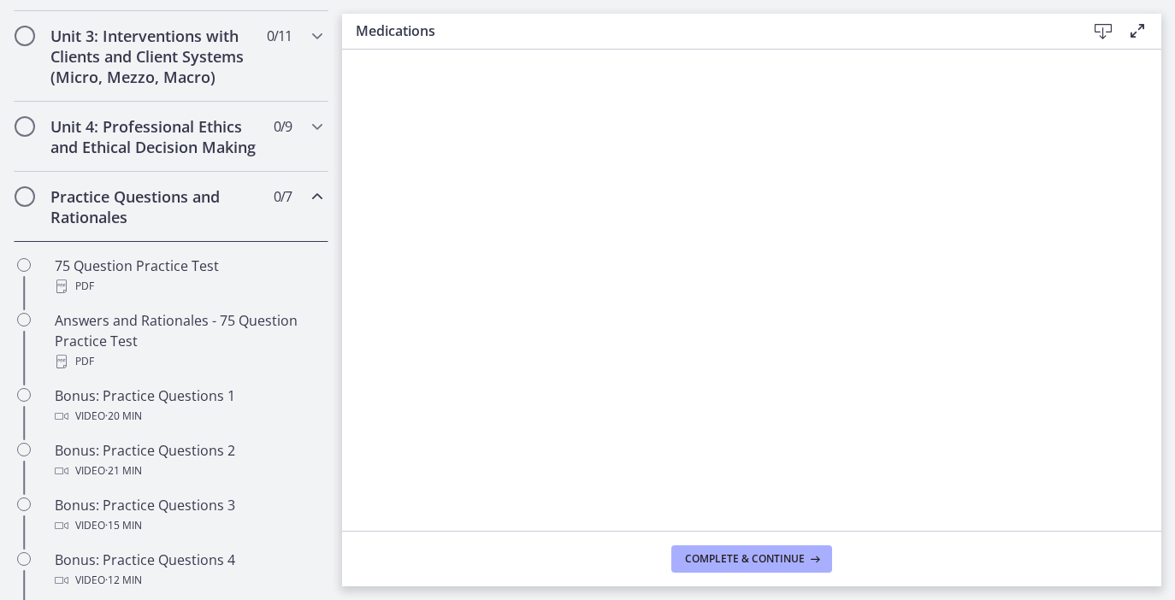
click at [251, 198] on h2 "Practice Questions and Rationales" at bounding box center [154, 206] width 209 height 41
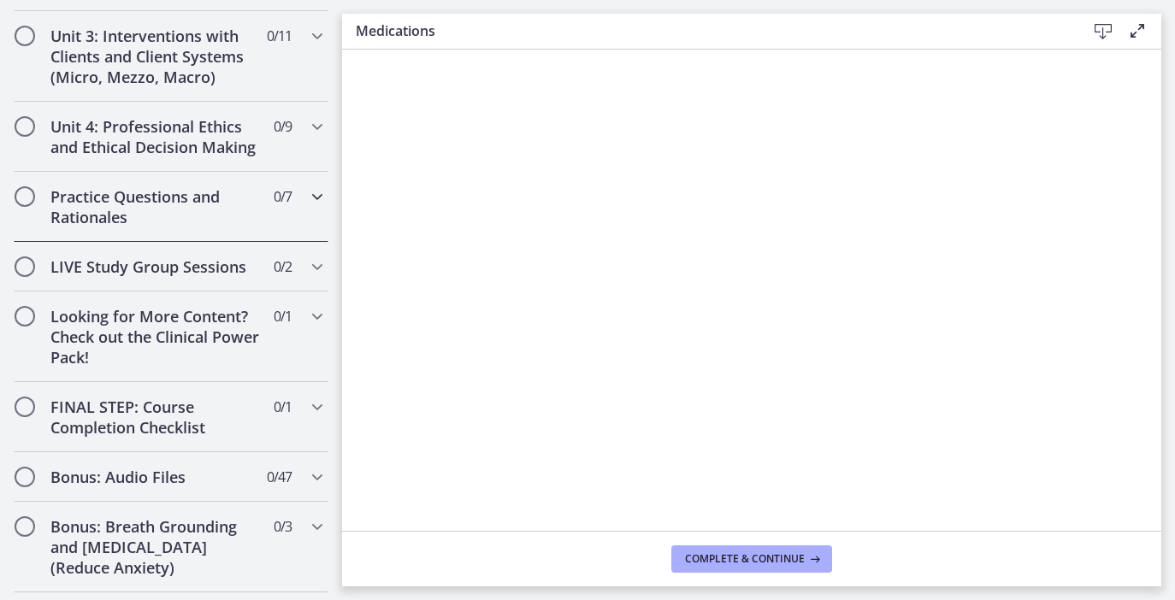
click at [263, 197] on div "Practice Questions and Rationales 0 / 7 Completed" at bounding box center [171, 207] width 315 height 70
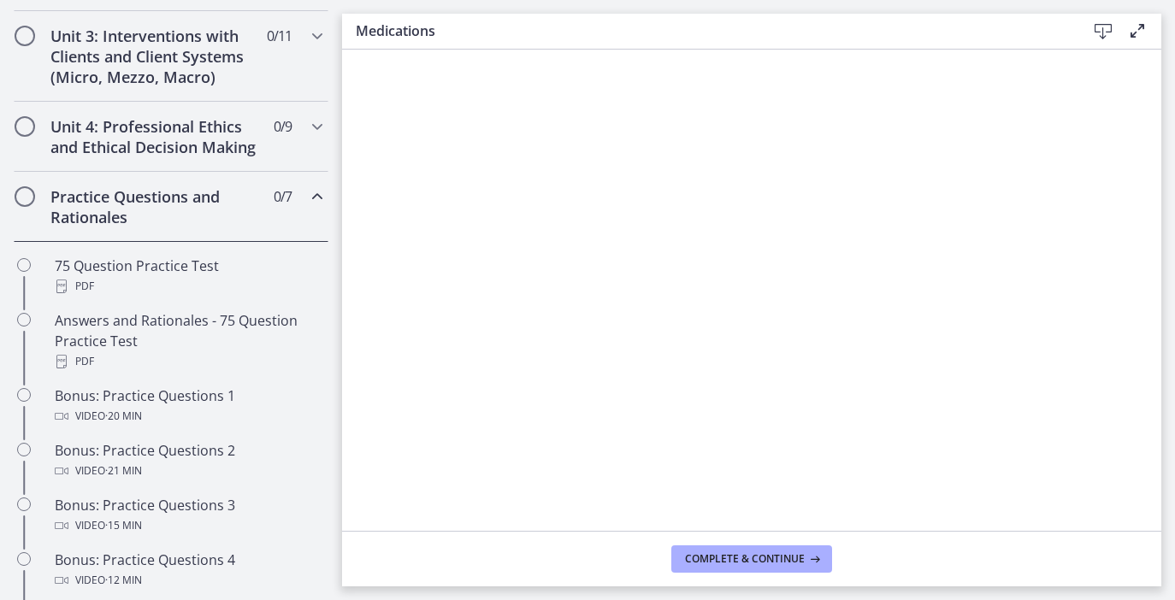
click at [274, 189] on span "0 / 7 Completed" at bounding box center [283, 196] width 18 height 21
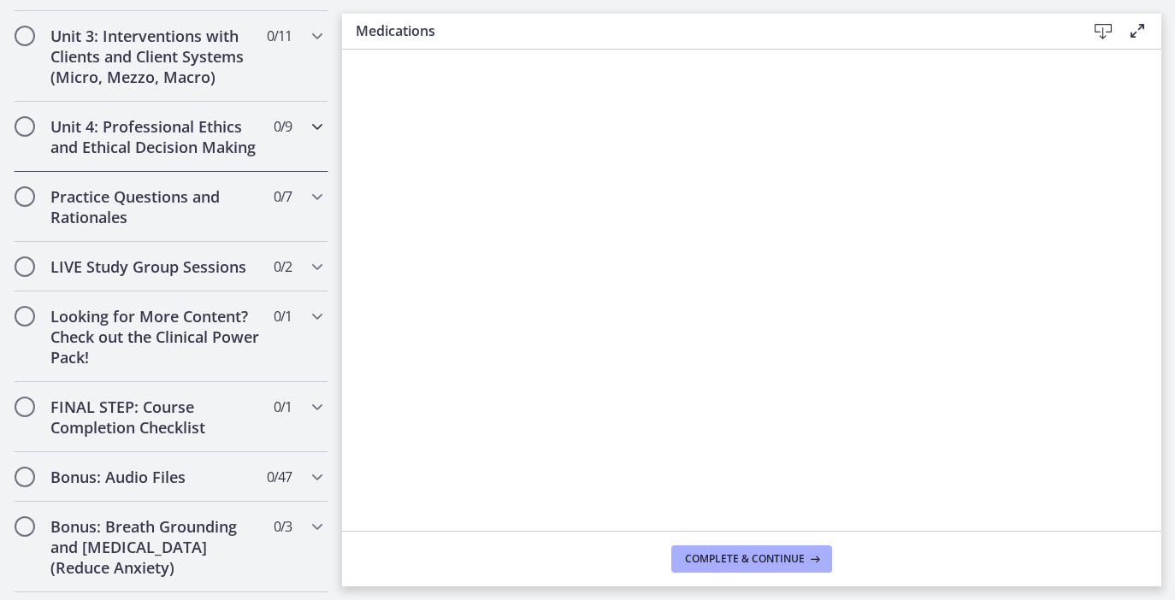
click at [274, 116] on span "0 / 9 Completed" at bounding box center [283, 126] width 18 height 21
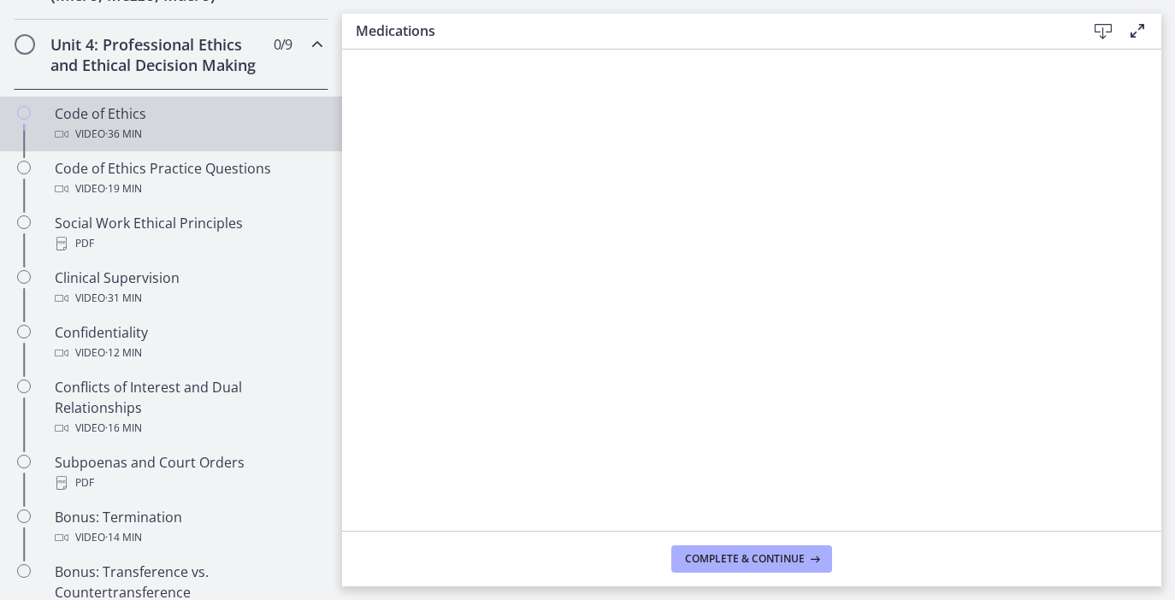
scroll to position [741, 0]
